Goal: Navigation & Orientation: Find specific page/section

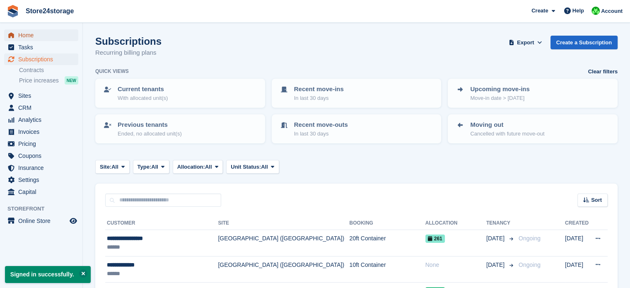
click at [32, 35] on span "Home" at bounding box center [43, 35] width 50 height 12
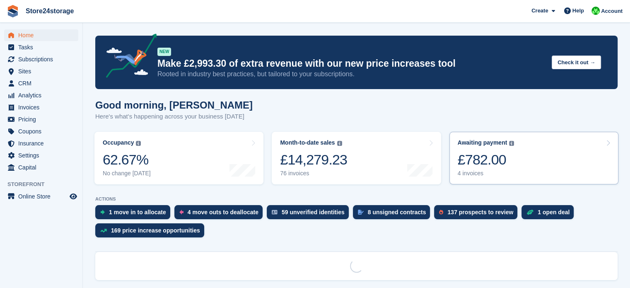
click at [501, 160] on div "£782.00" at bounding box center [486, 159] width 57 height 17
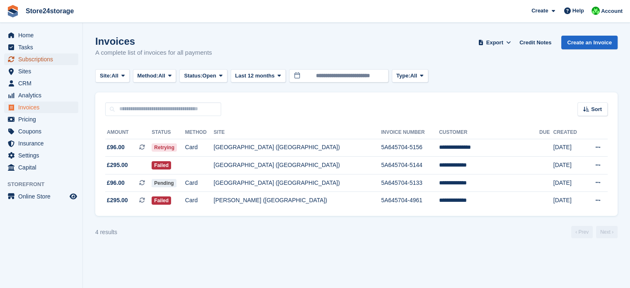
click at [51, 61] on span "Subscriptions" at bounding box center [43, 59] width 50 height 12
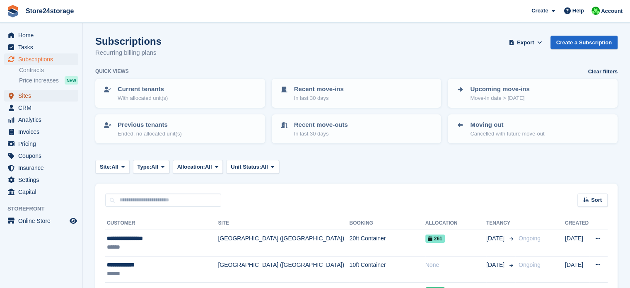
click at [35, 97] on span "Sites" at bounding box center [43, 96] width 50 height 12
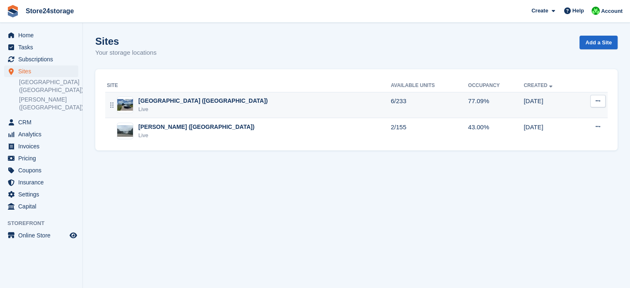
click at [156, 102] on div "[GEOGRAPHIC_DATA] ([GEOGRAPHIC_DATA])" at bounding box center [202, 101] width 129 height 9
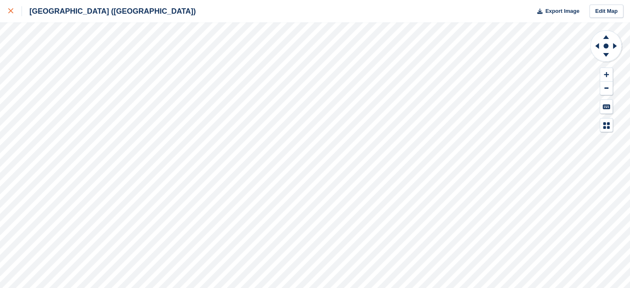
click at [8, 10] on icon at bounding box center [10, 10] width 5 height 5
